Goal: Task Accomplishment & Management: Manage account settings

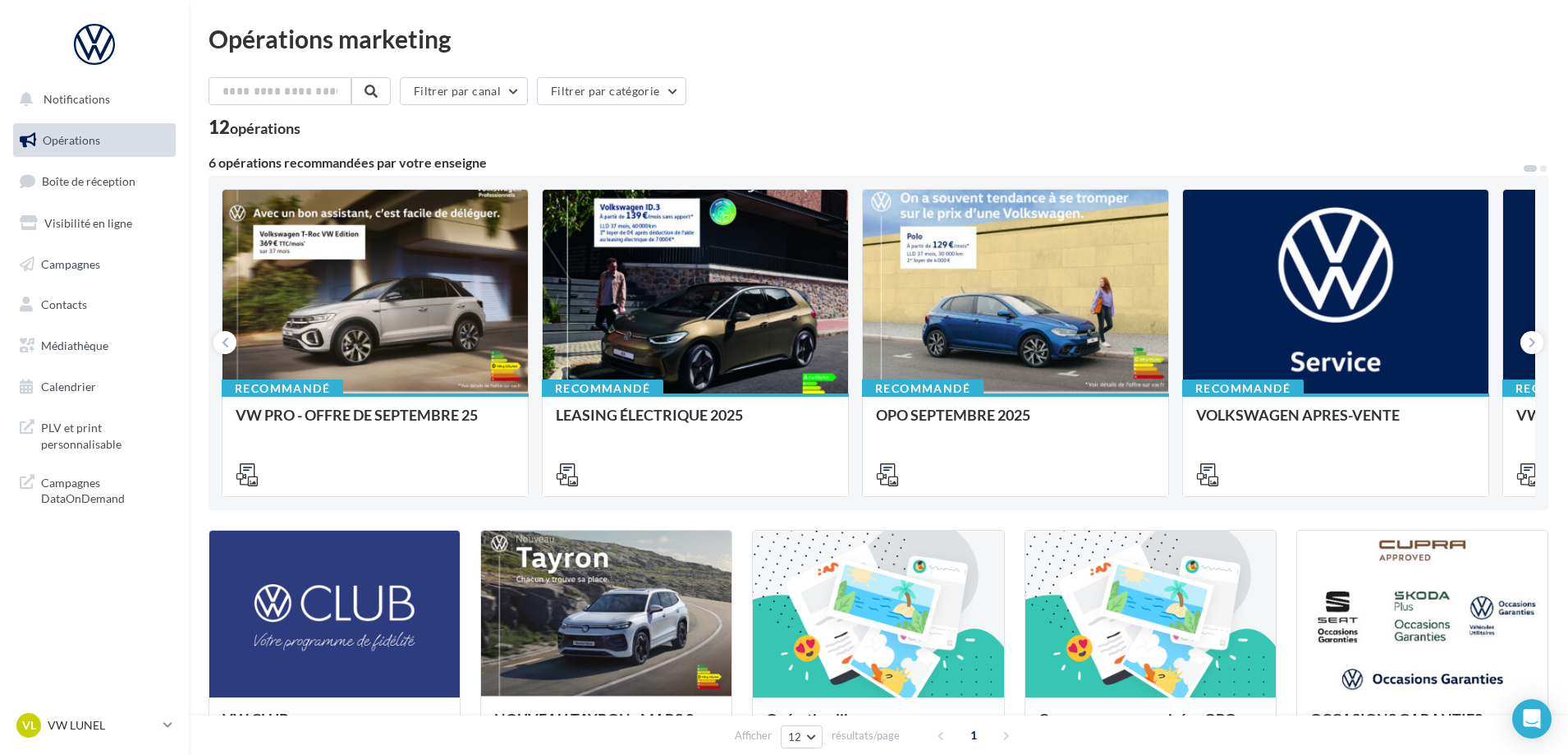
click at [89, 190] on link "Boîte de réception" at bounding box center [94, 181] width 169 height 36
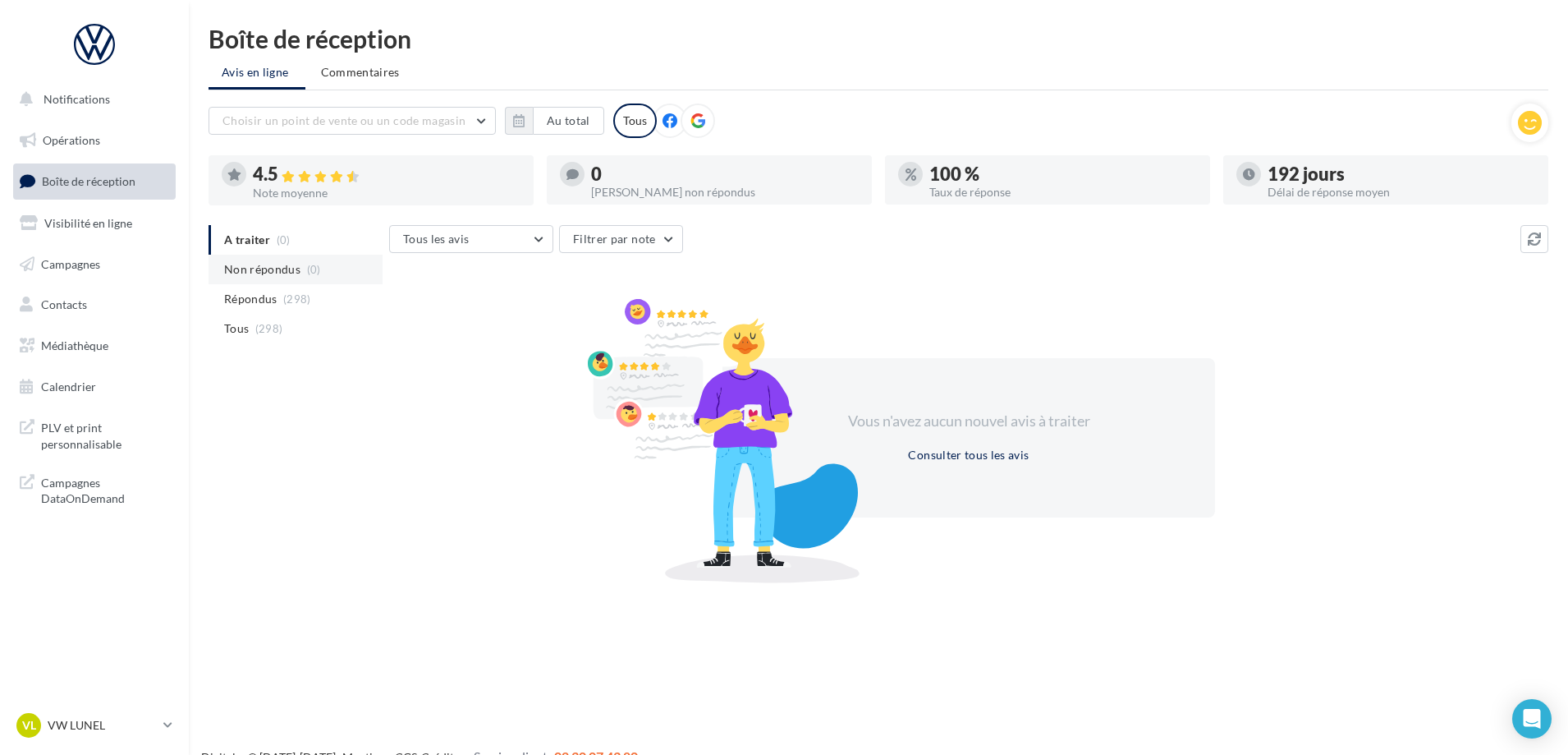
click at [268, 258] on li "Non répondus (0)" at bounding box center [295, 269] width 174 height 29
click at [144, 726] on p "VW LUNEL" at bounding box center [102, 725] width 110 height 16
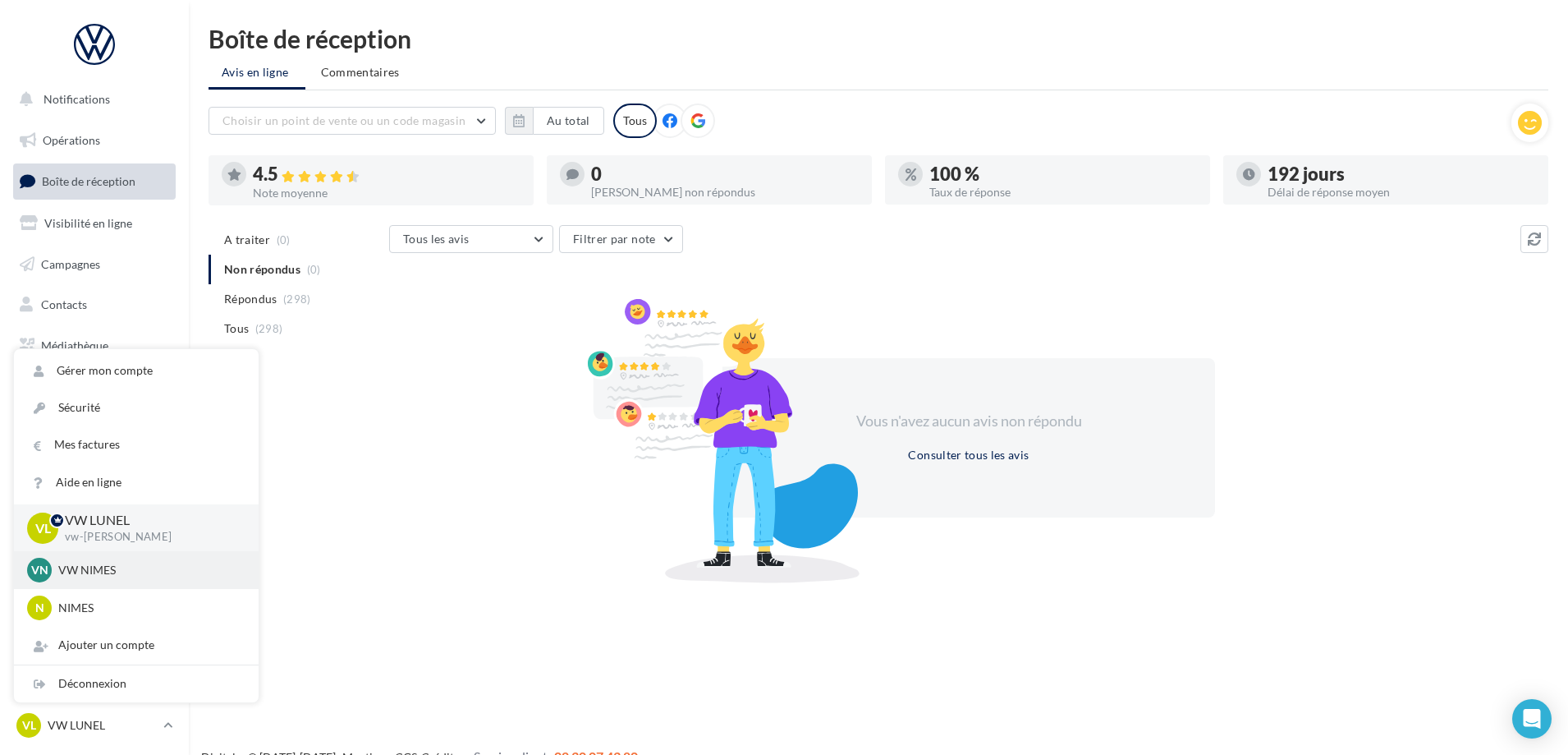
click at [152, 579] on div "VN VW NIMES vw-nim-eli" at bounding box center [135, 570] width 218 height 25
